Goal: Information Seeking & Learning: Learn about a topic

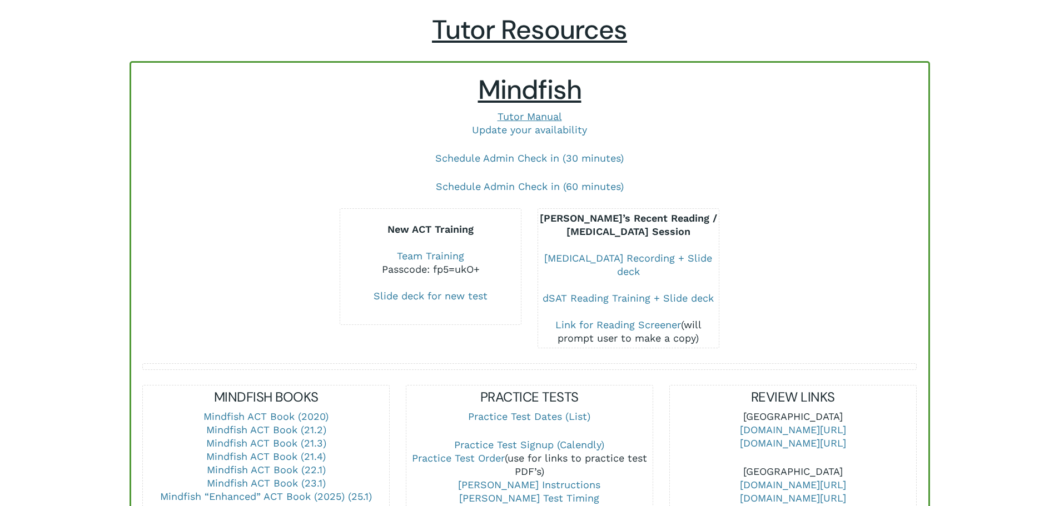
scroll to position [167, 0]
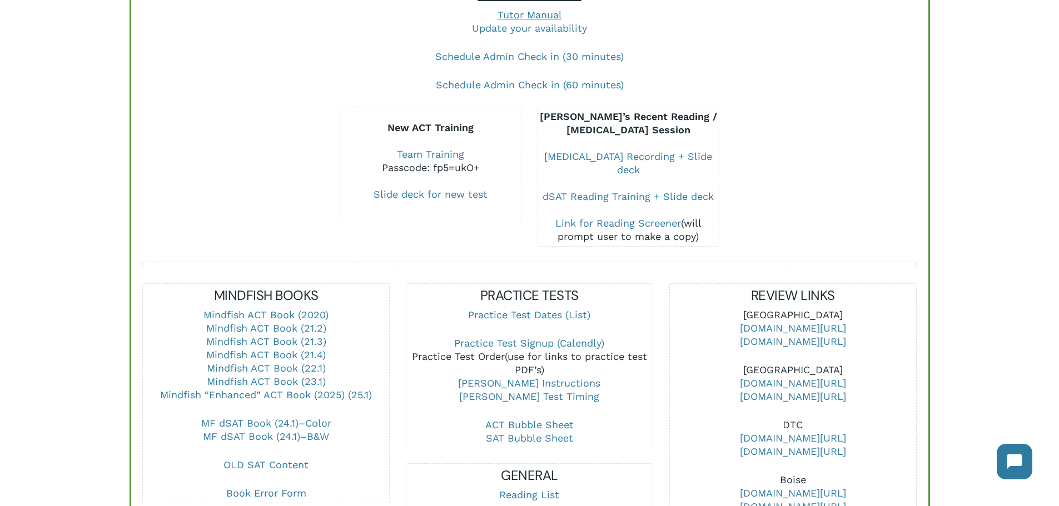
click at [449, 351] on link "Practice Test Order" at bounding box center [458, 357] width 93 height 12
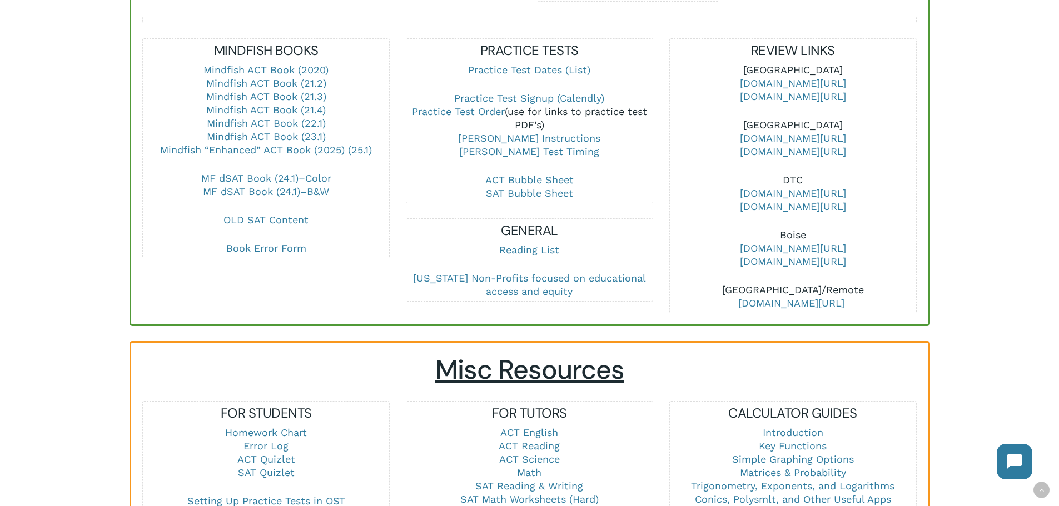
scroll to position [667, 0]
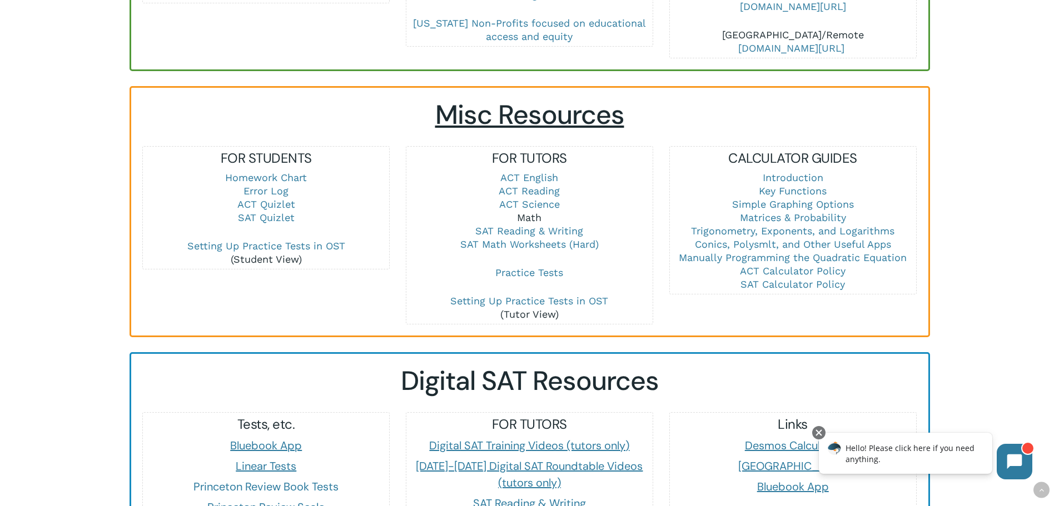
click at [540, 212] on link "Math" at bounding box center [529, 218] width 24 height 12
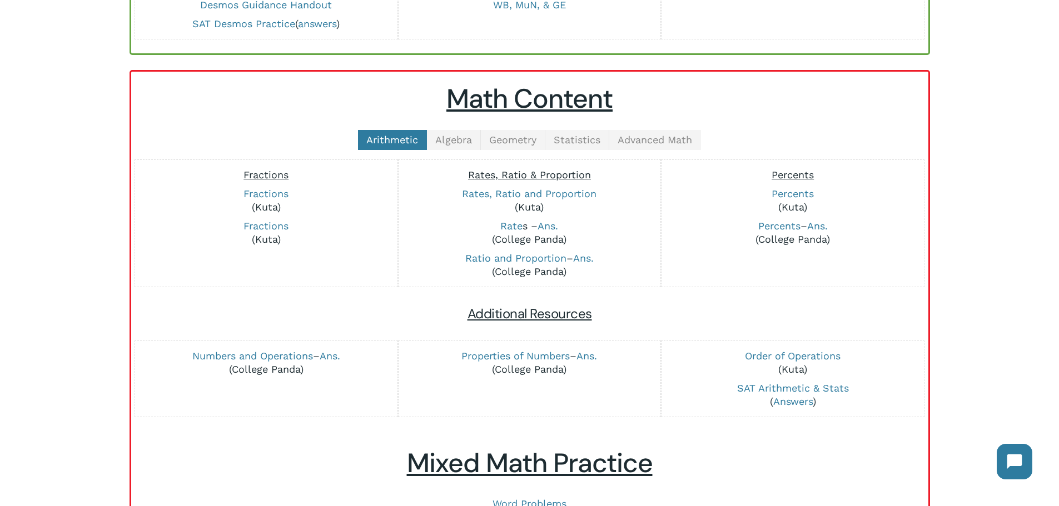
scroll to position [222, 0]
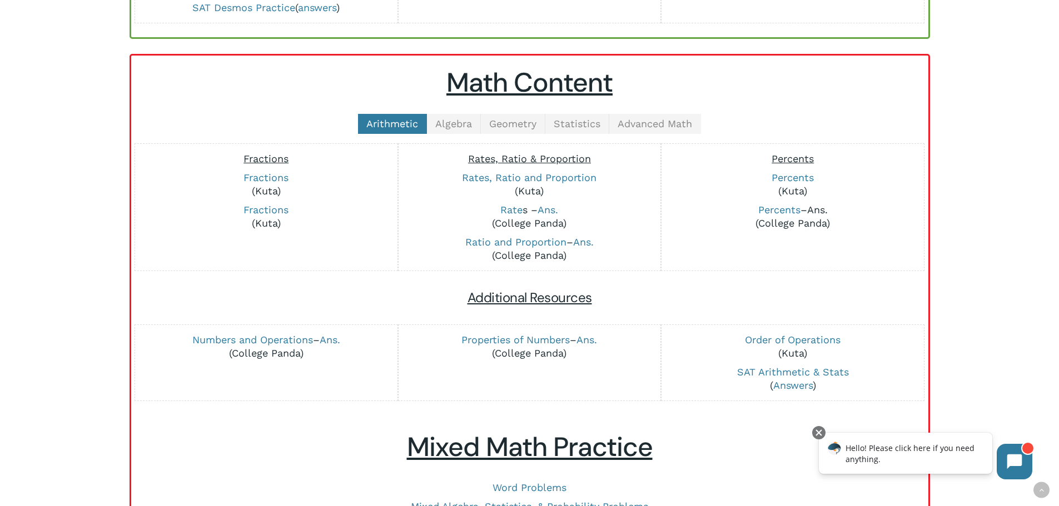
click at [812, 210] on link "Ans." at bounding box center [817, 210] width 21 height 12
